Goal: Task Accomplishment & Management: Manage account settings

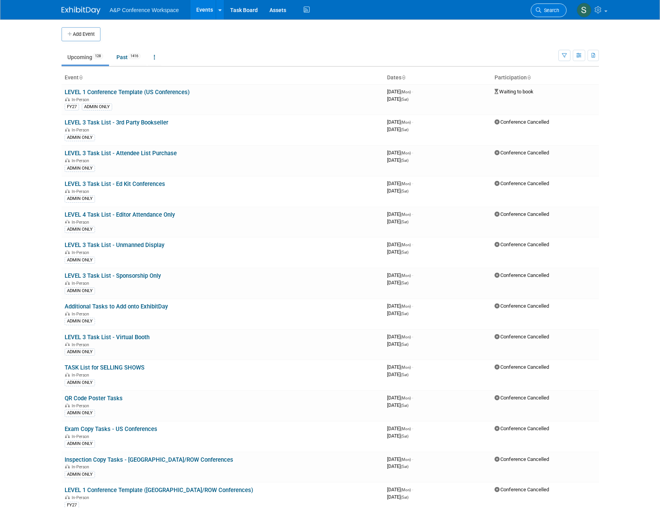
click at [538, 14] on link "Search" at bounding box center [548, 11] width 36 height 14
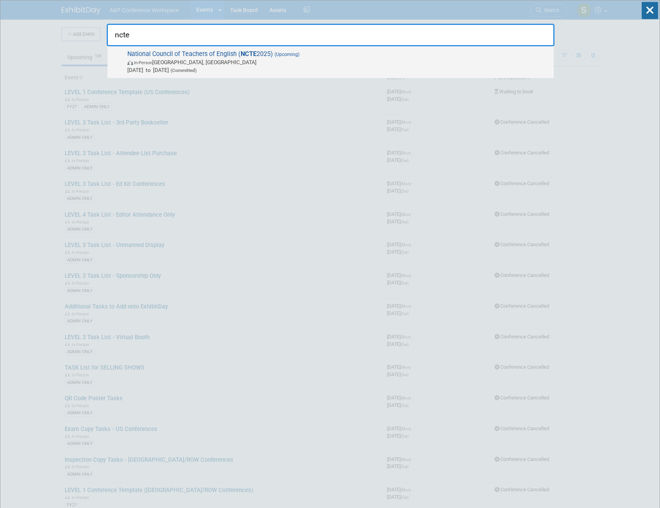
type input "ncte"
click at [269, 61] on span "In-Person [GEOGRAPHIC_DATA], [GEOGRAPHIC_DATA]" at bounding box center [338, 62] width 422 height 8
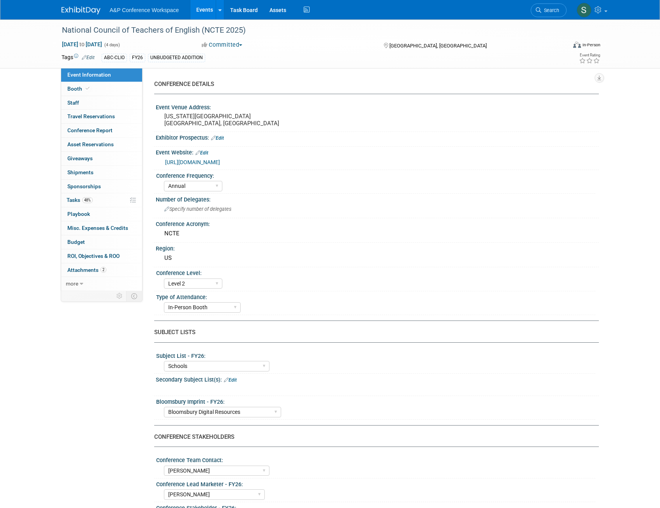
select select "Annual"
select select "Level 2"
select select "In-Person Booth"
select select "Schools"
select select "Bloomsbury Digital Resources"
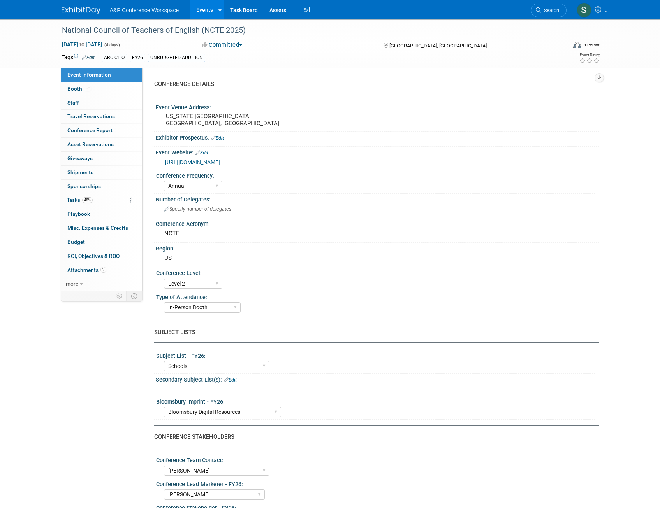
select select "[PERSON_NAME]"
select select "Rosalie Love"
select select "Brand/Subject Presence​"
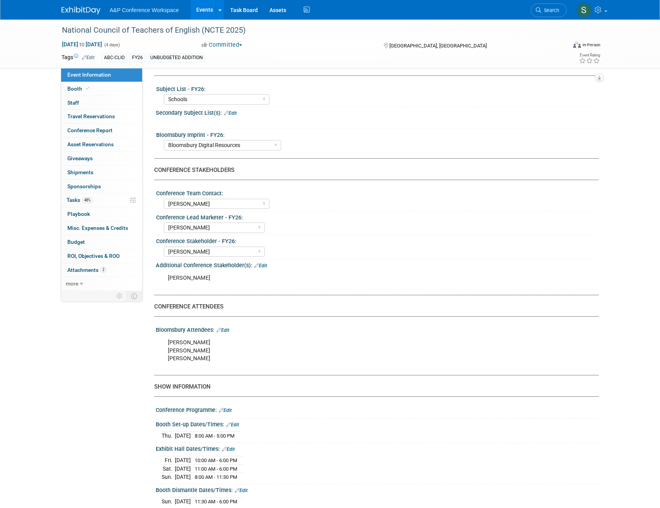
scroll to position [272, 0]
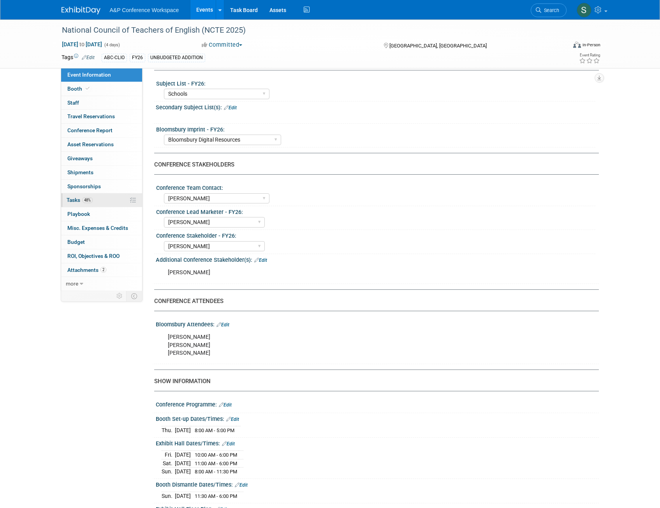
click at [80, 202] on span "Tasks 48%" at bounding box center [80, 200] width 26 height 6
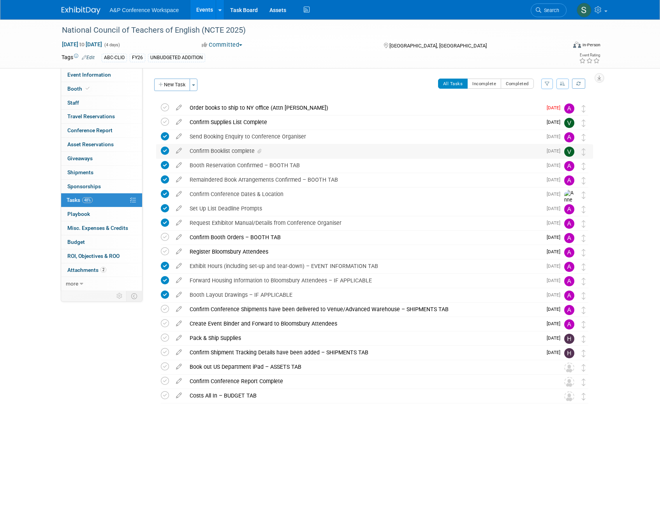
click at [230, 145] on div "Confirm Booklist complete" at bounding box center [364, 150] width 356 height 13
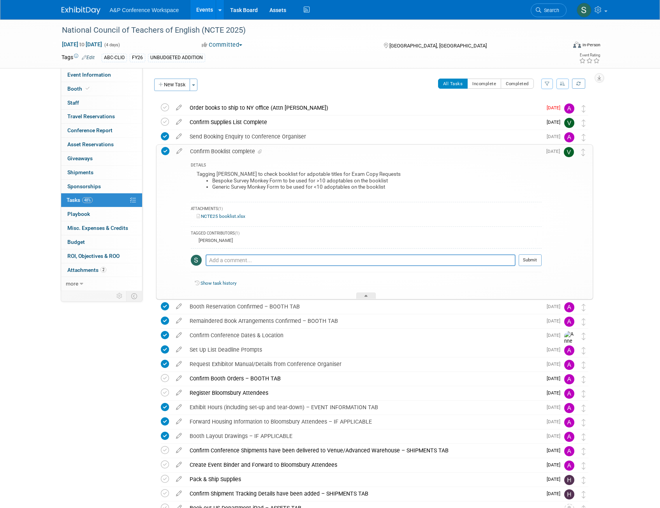
click at [244, 149] on div "Confirm Booklist complete" at bounding box center [363, 151] width 355 height 13
